Goal: Task Accomplishment & Management: Complete application form

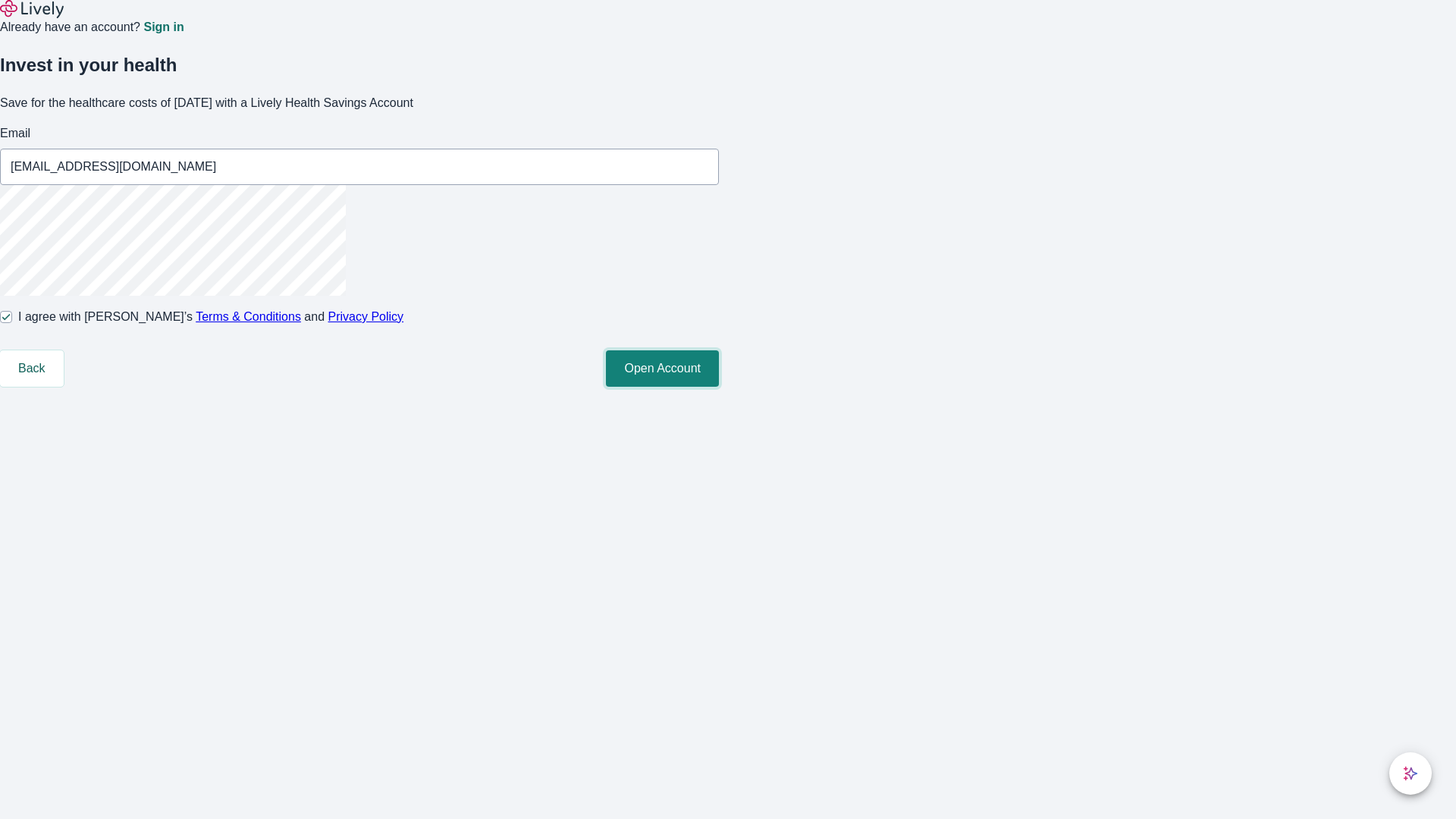
click at [719, 387] on button "Open Account" at bounding box center [662, 367] width 113 height 36
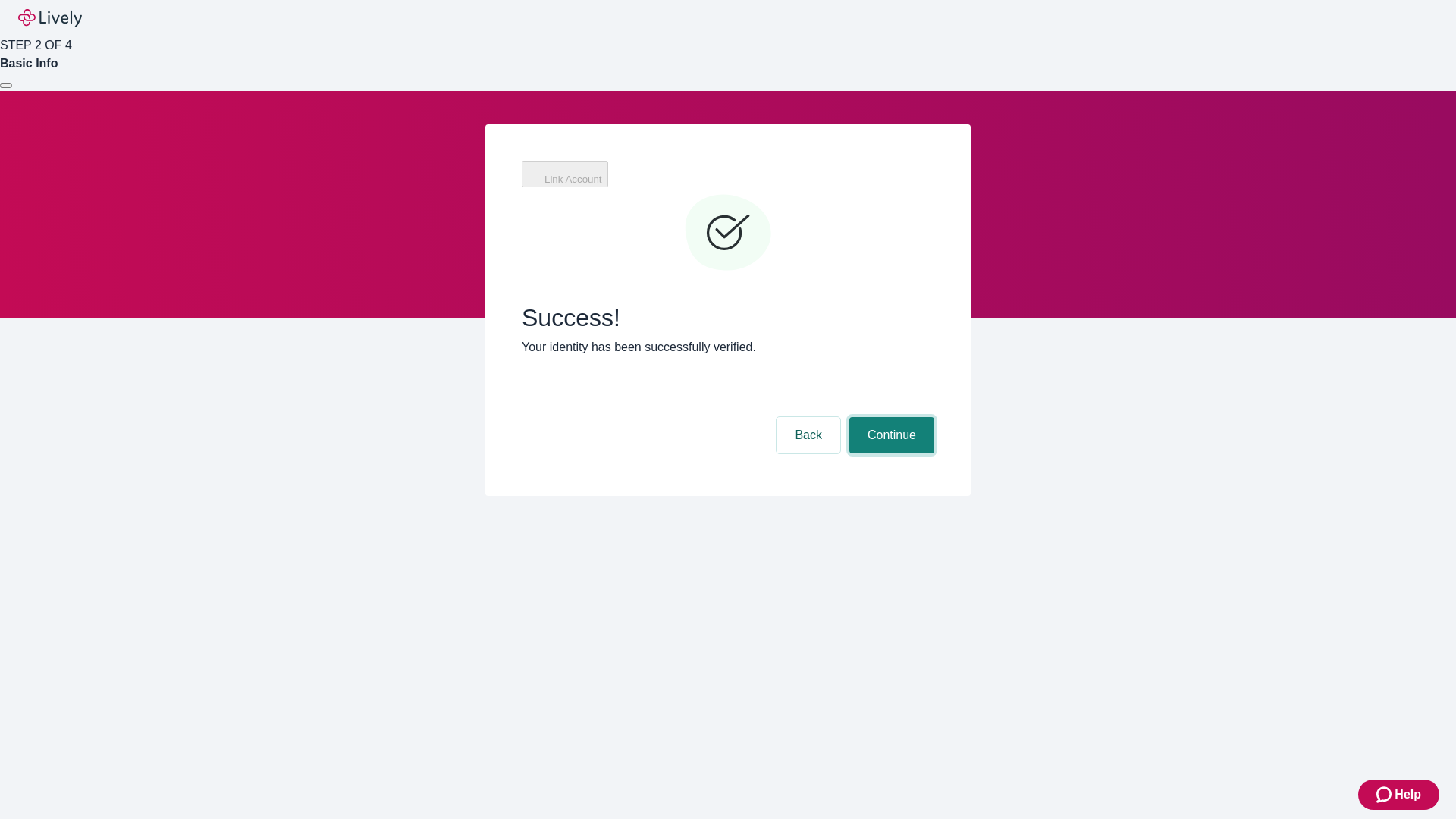
click at [934, 417] on button "Continue" at bounding box center [892, 435] width 85 height 36
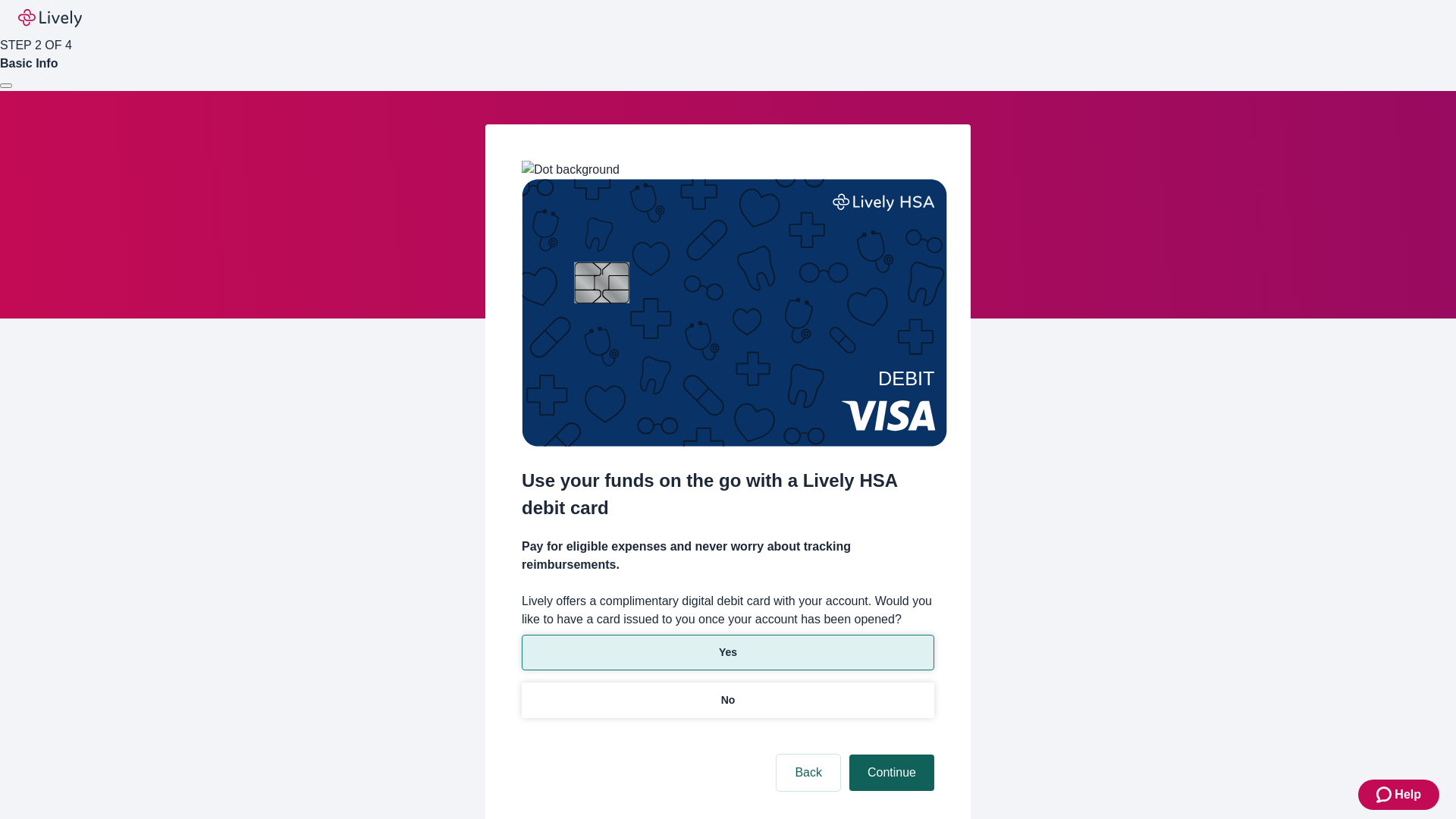
click at [728, 692] on p "No" at bounding box center [728, 700] width 14 height 16
click at [889, 754] on button "Continue" at bounding box center [892, 772] width 85 height 36
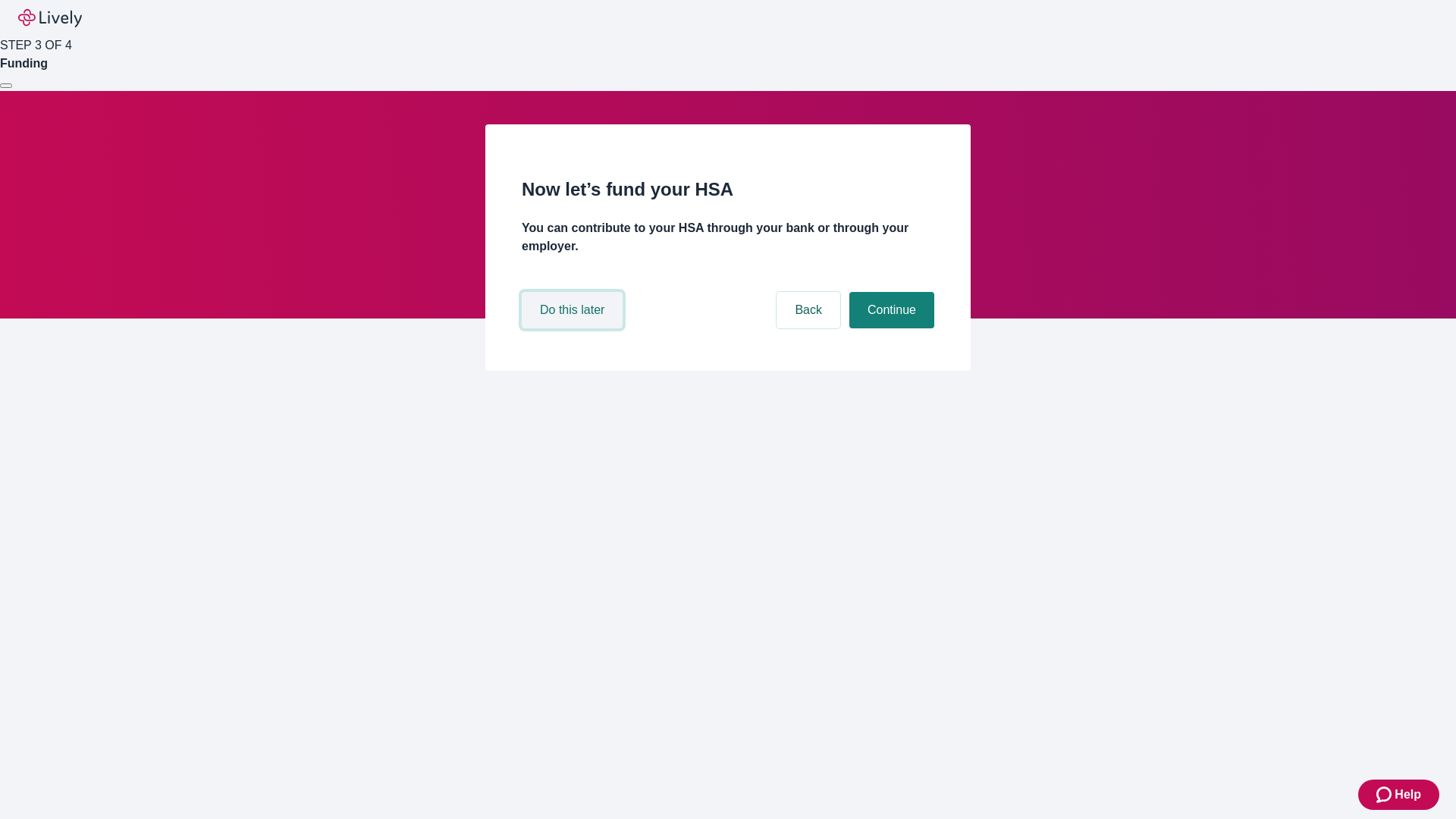
click at [574, 328] on button "Do this later" at bounding box center [572, 309] width 101 height 36
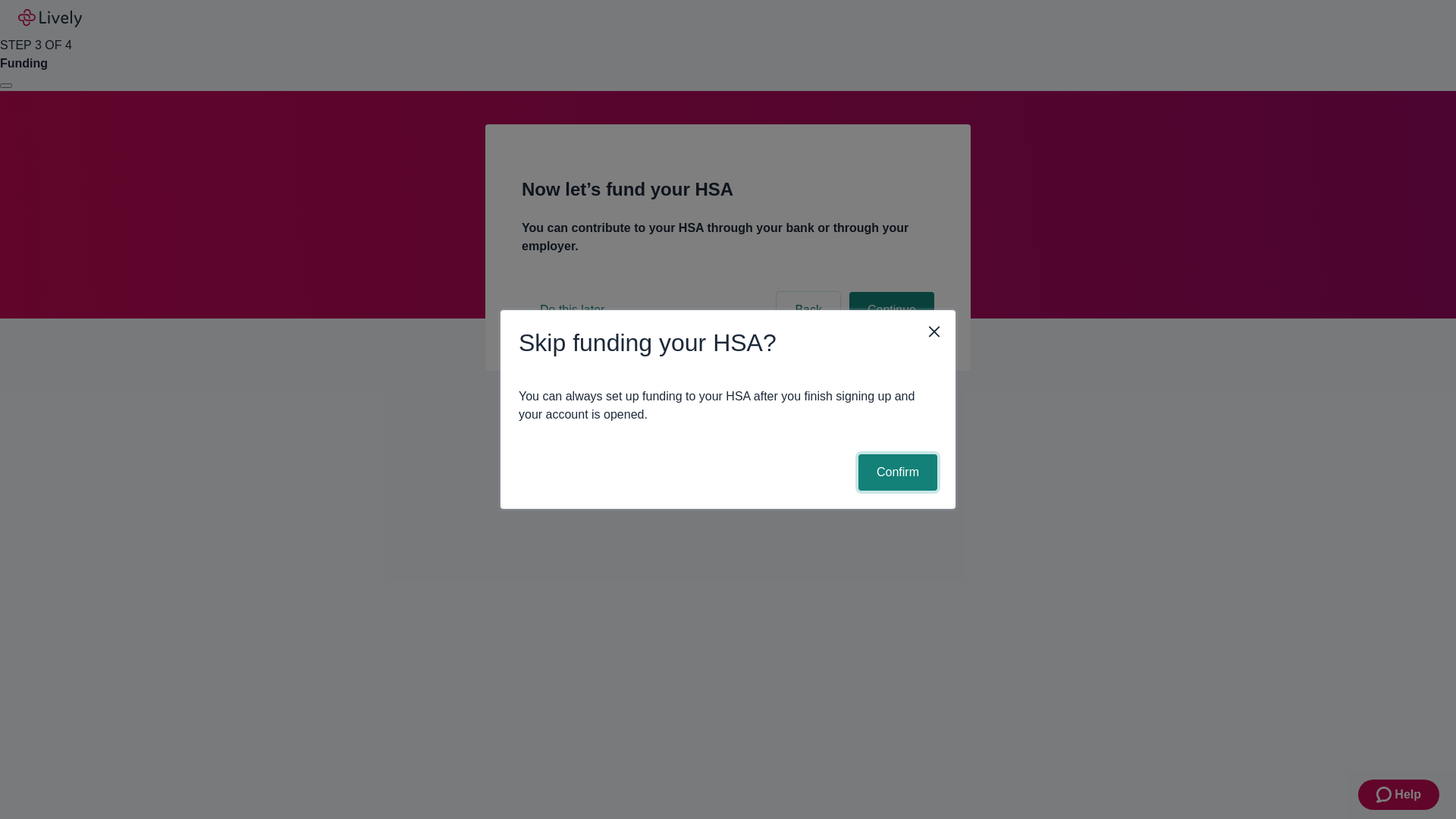
click at [896, 473] on button "Confirm" at bounding box center [897, 472] width 79 height 36
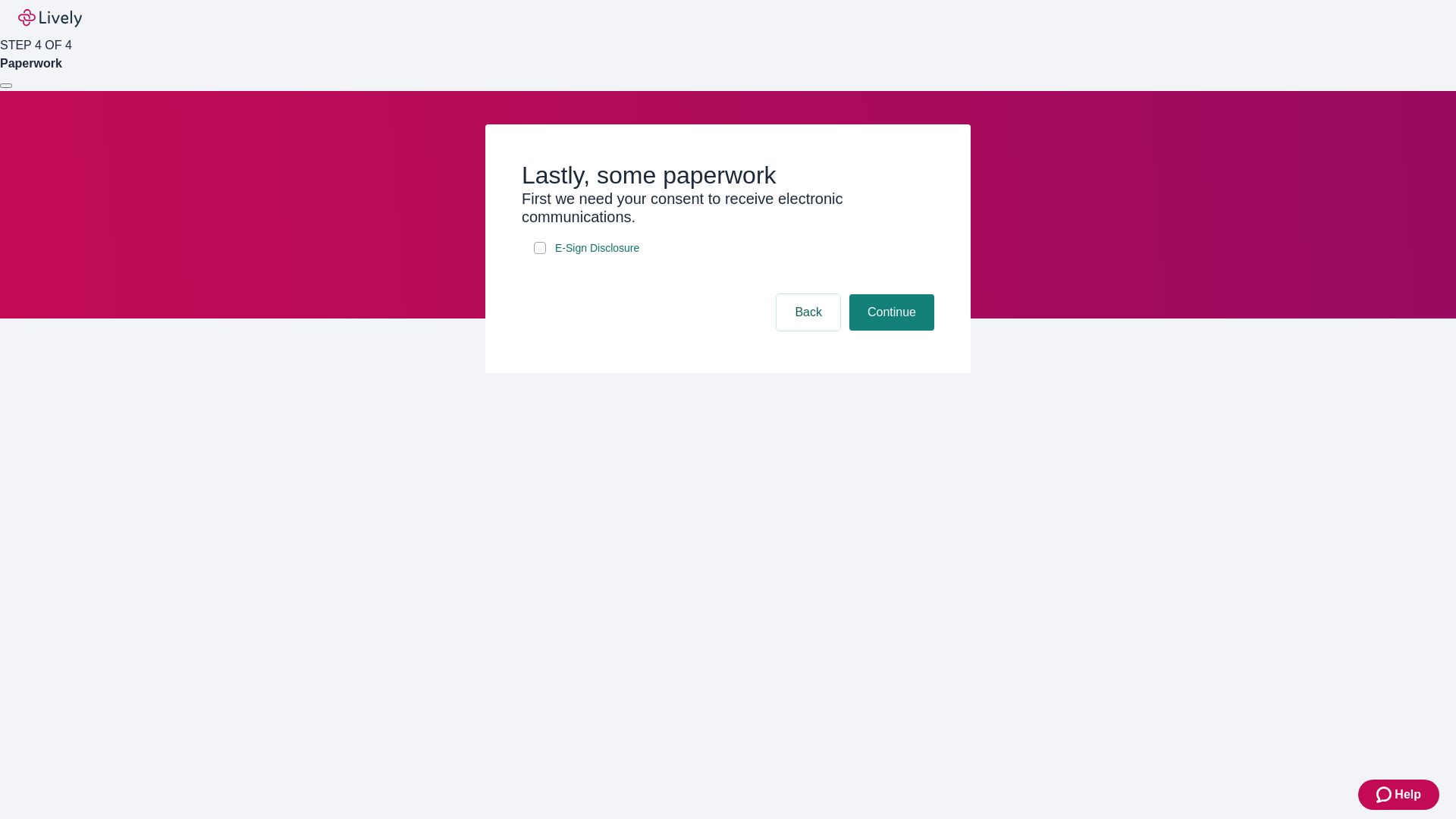
click at [540, 254] on input "E-Sign Disclosure" at bounding box center [540, 248] width 12 height 12
checkbox input "true"
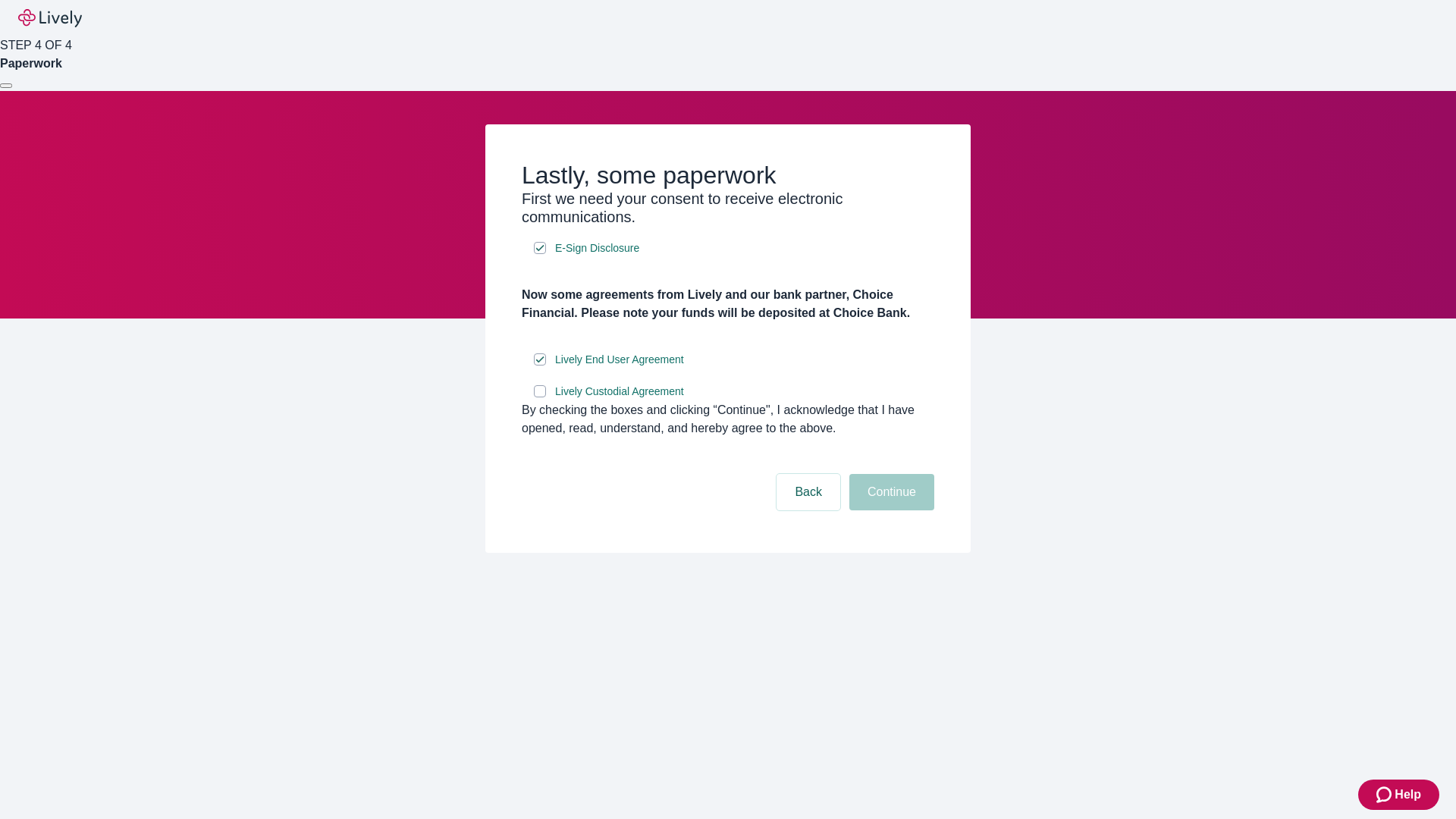
click at [540, 397] on input "Lively Custodial Agreement" at bounding box center [540, 391] width 12 height 12
checkbox input "true"
click at [889, 510] on button "Continue" at bounding box center [892, 491] width 85 height 36
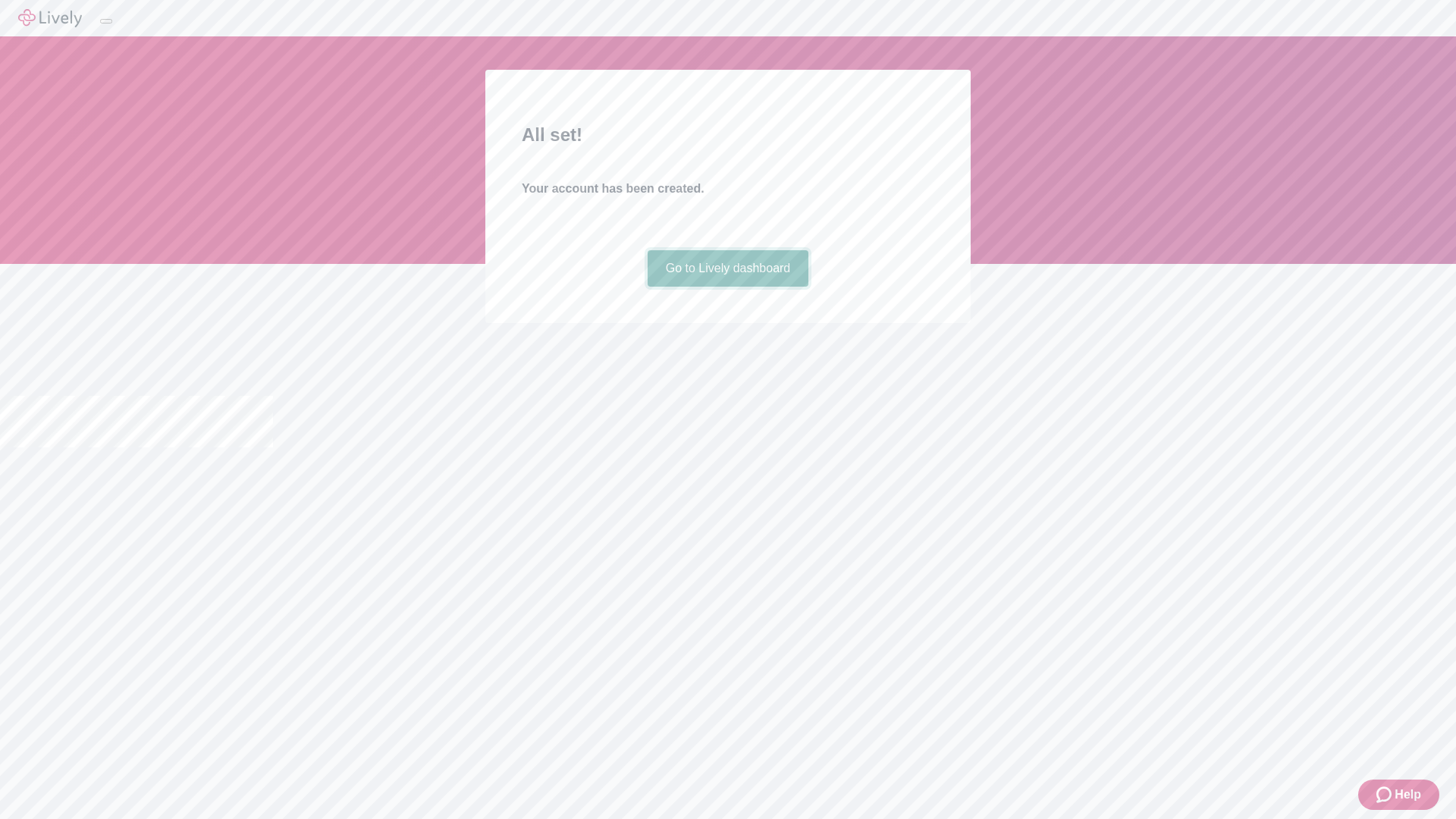
click at [728, 287] on link "Go to Lively dashboard" at bounding box center [728, 267] width 161 height 36
